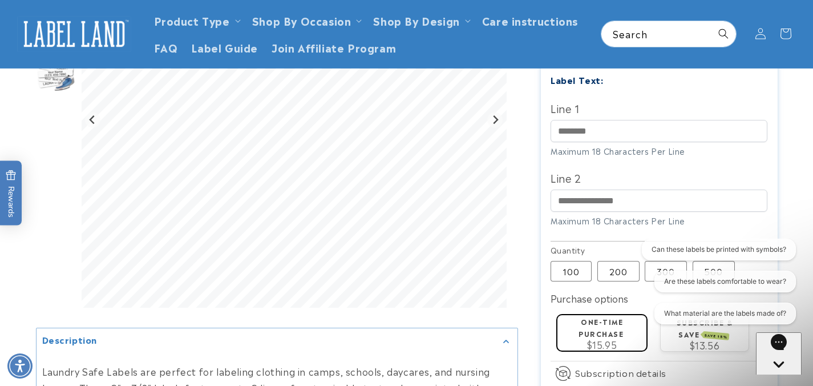
scroll to position [293, 0]
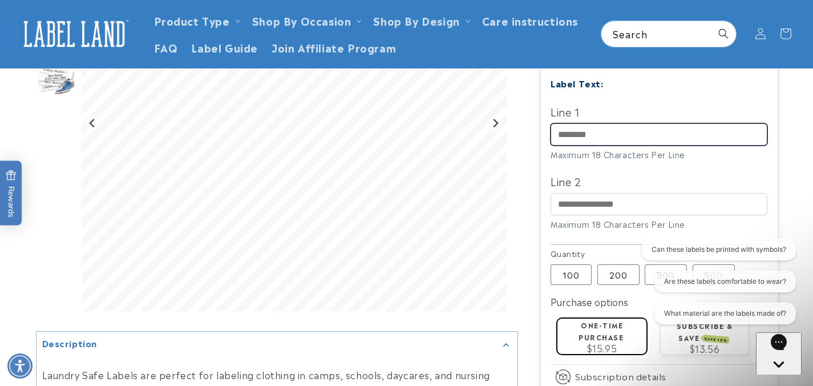
click at [651, 124] on input "Line 1" at bounding box center [659, 134] width 217 height 22
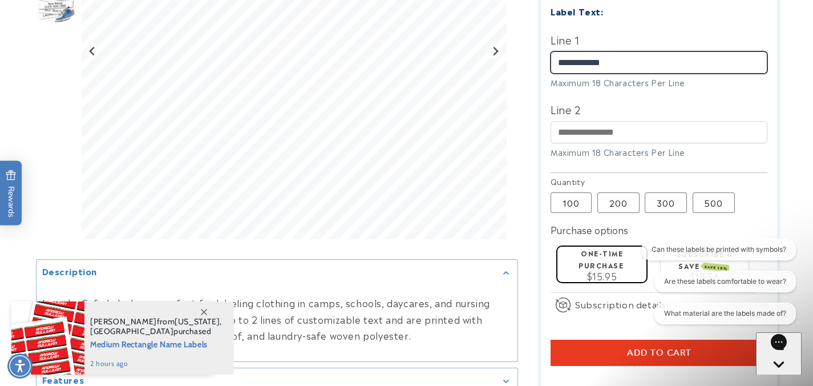
scroll to position [368, 0]
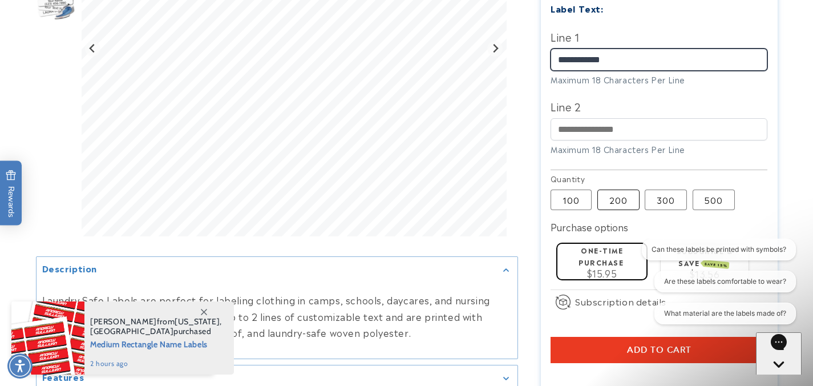
type input "**********"
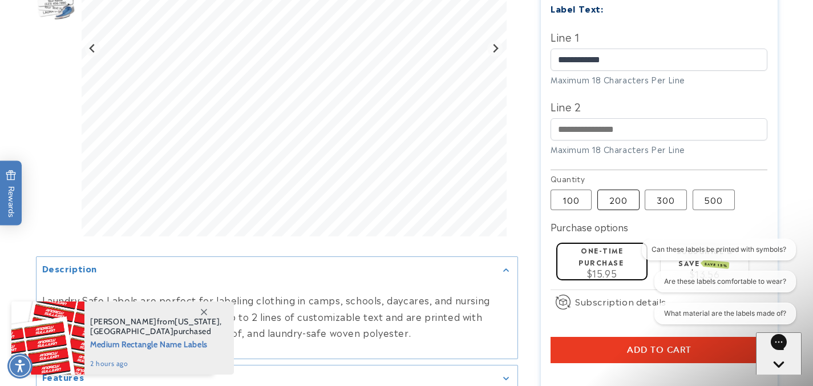
click at [617, 189] on label "200 Variant sold out or unavailable" at bounding box center [618, 199] width 42 height 21
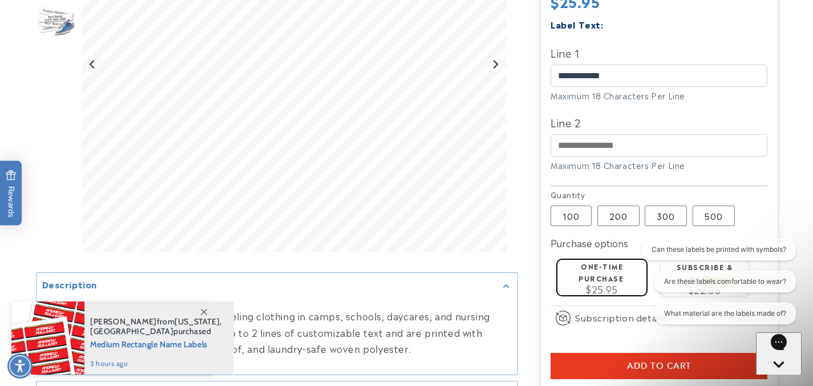
scroll to position [355, 0]
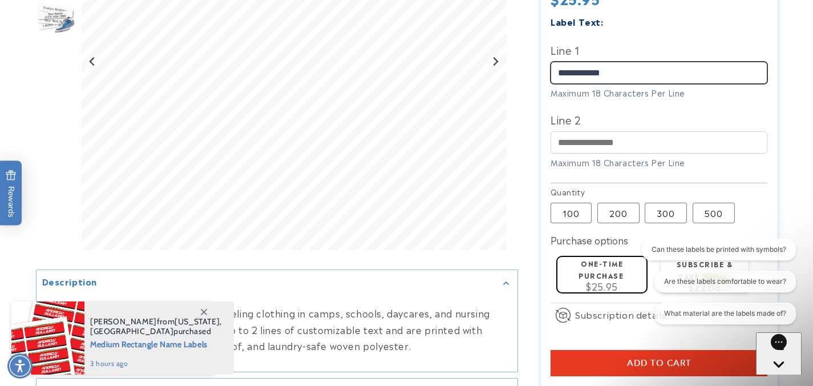
drag, startPoint x: 609, startPoint y: 60, endPoint x: 516, endPoint y: 60, distance: 93.6
click at [516, 60] on div at bounding box center [407, 124] width 742 height 689
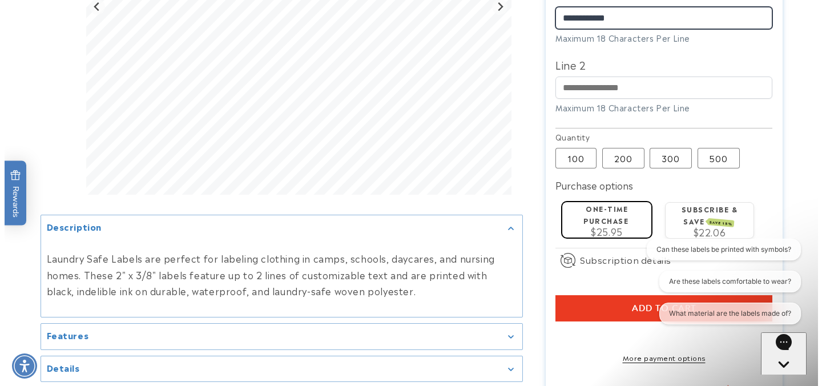
scroll to position [411, 0]
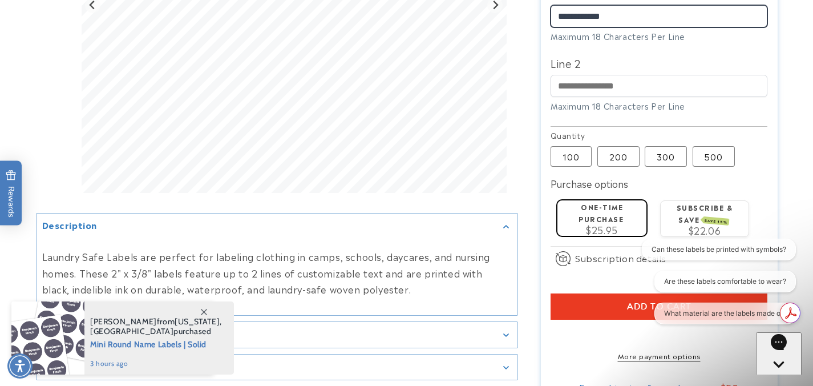
type input "**********"
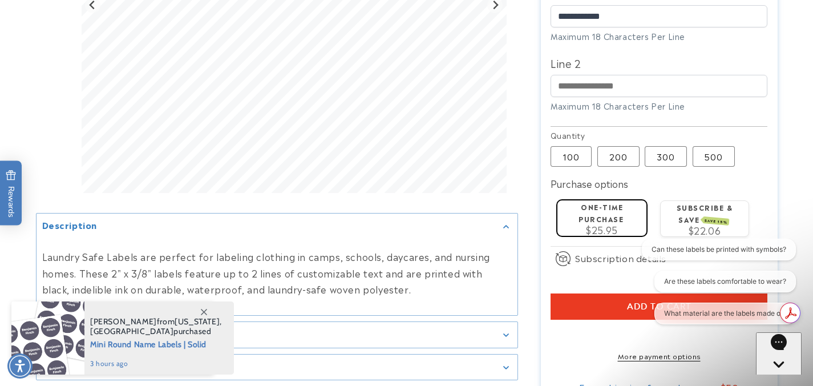
click at [577, 293] on button "Add to cart" at bounding box center [659, 306] width 217 height 26
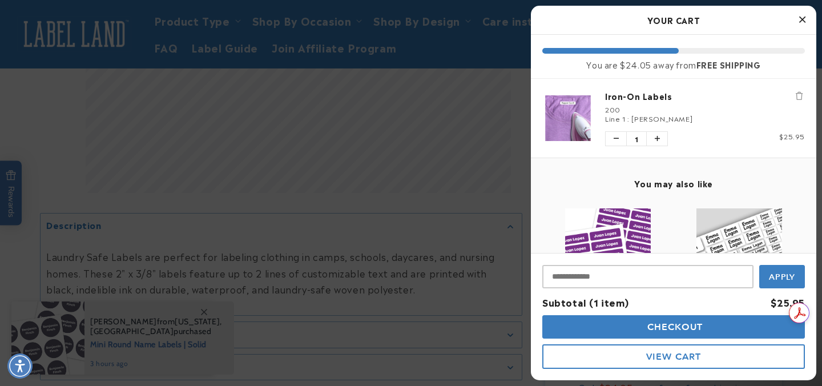
click at [673, 325] on span "Checkout" at bounding box center [673, 326] width 59 height 11
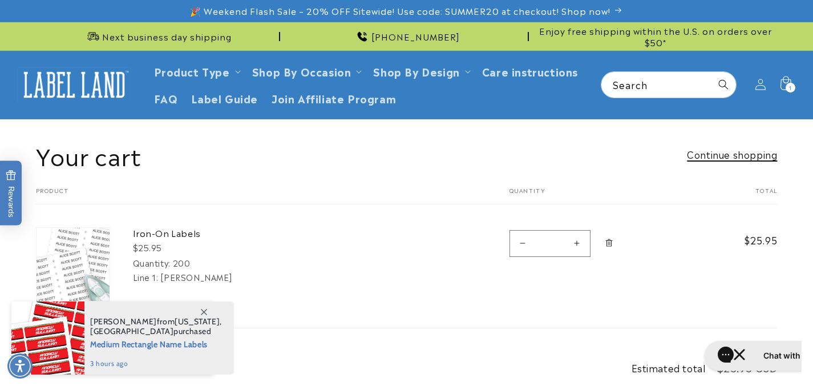
click at [734, 152] on link "Continue shopping" at bounding box center [732, 154] width 90 height 17
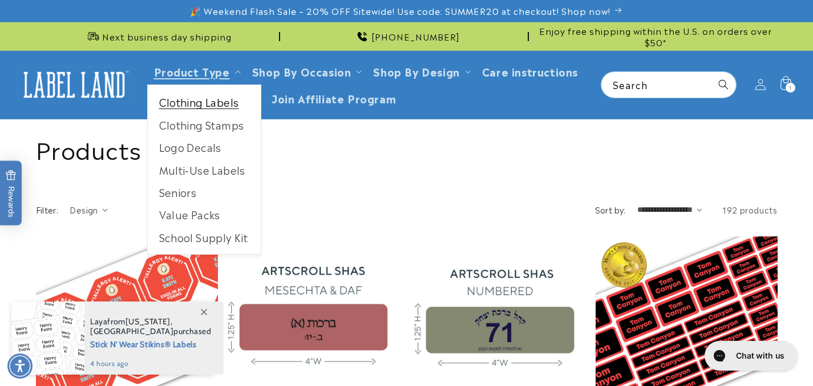
click at [223, 108] on link "Clothing Labels" at bounding box center [204, 102] width 113 height 22
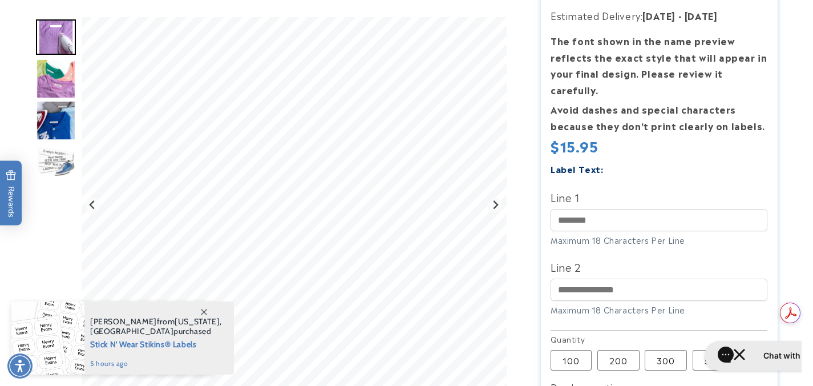
scroll to position [216, 0]
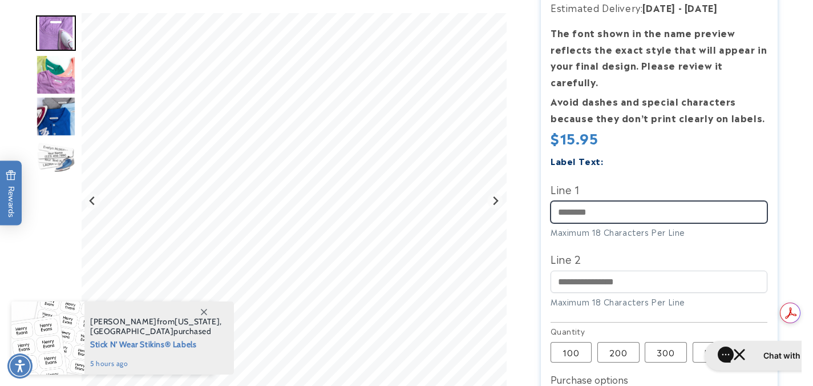
click at [586, 201] on input "Line 1" at bounding box center [659, 212] width 217 height 22
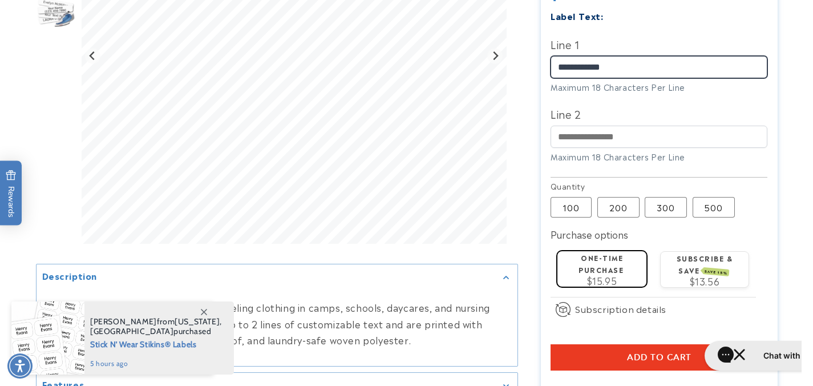
scroll to position [377, 0]
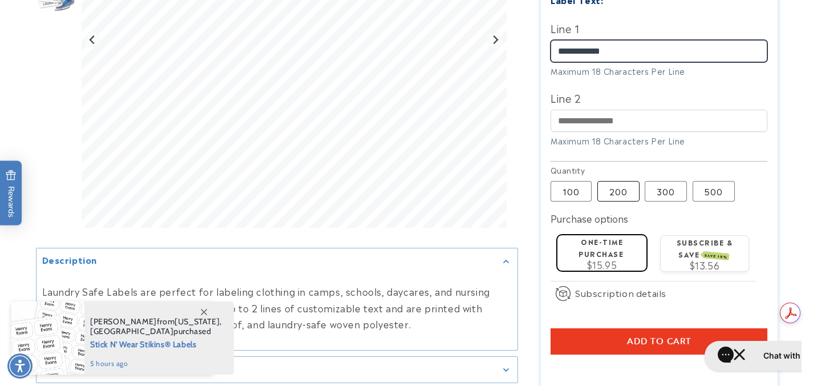
type input "**********"
click at [613, 181] on label "200 Variant sold out or unavailable" at bounding box center [618, 191] width 42 height 21
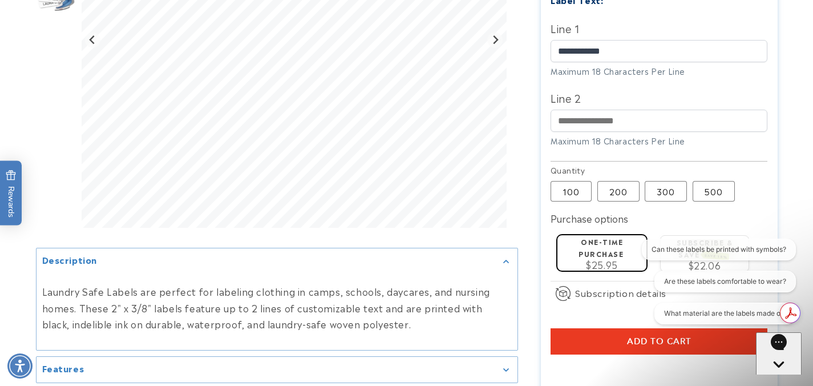
click at [623, 328] on button "Add to cart" at bounding box center [659, 341] width 217 height 26
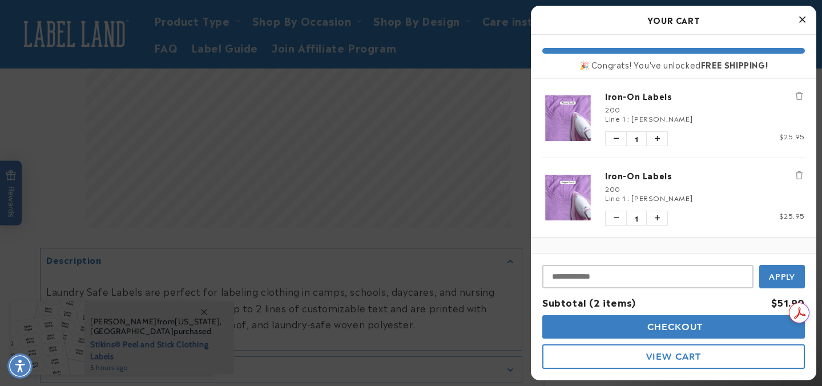
click at [708, 330] on button "Checkout" at bounding box center [673, 326] width 262 height 23
